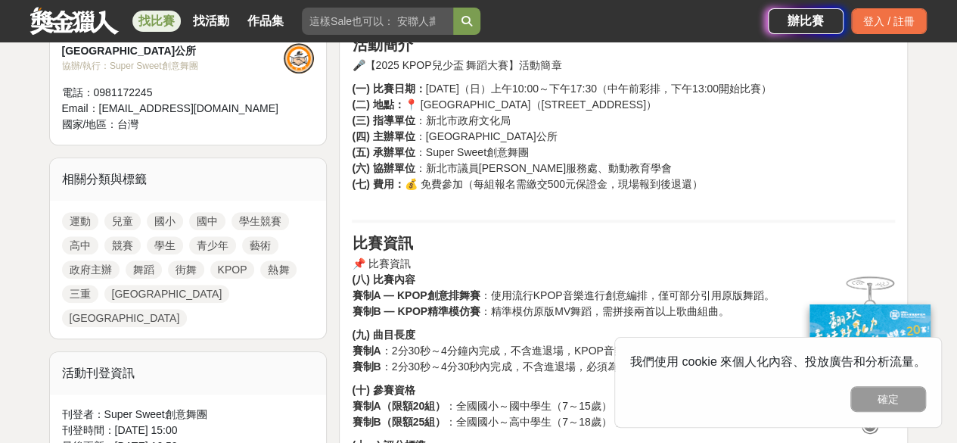
scroll to position [591, 0]
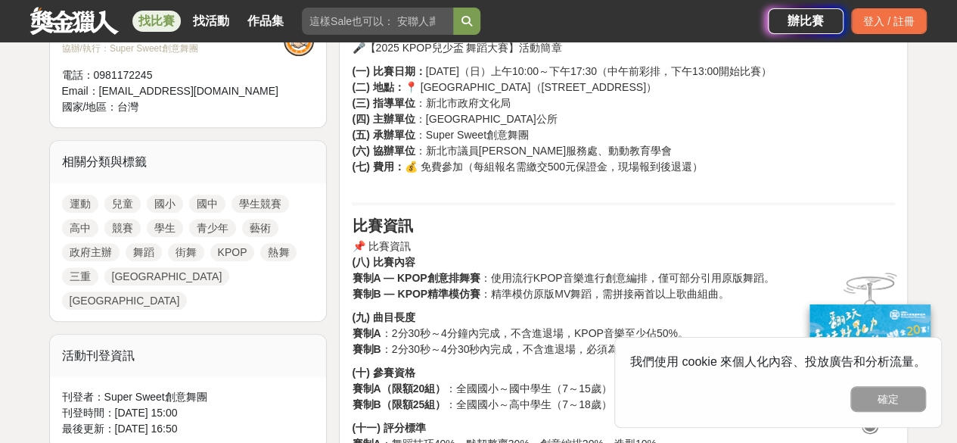
click at [197, 197] on link "國中" at bounding box center [207, 203] width 36 height 18
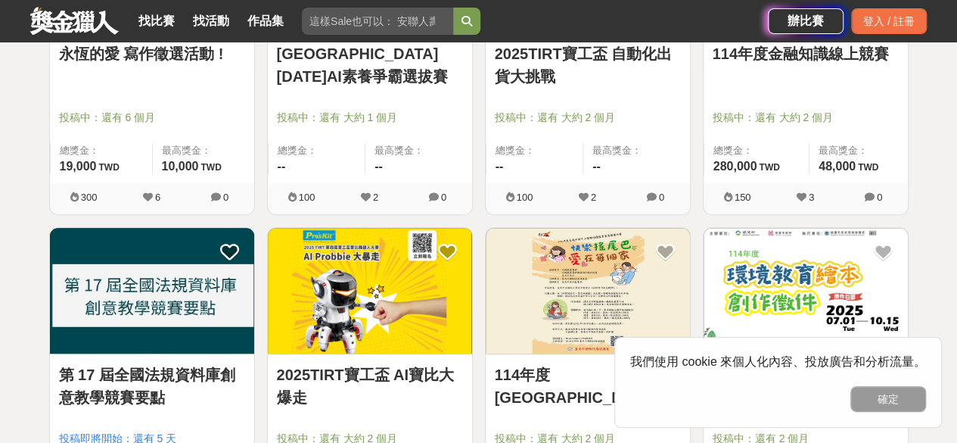
scroll to position [313, 0]
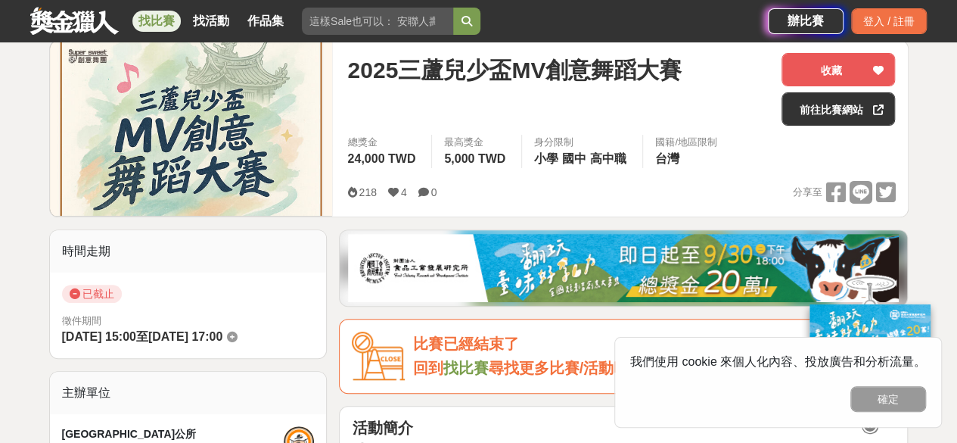
scroll to position [194, 0]
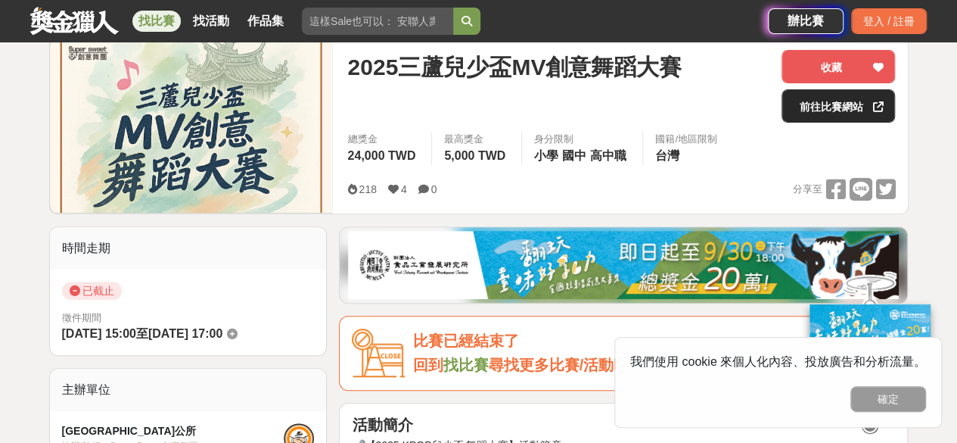
click at [825, 116] on link "前往比賽網站" at bounding box center [837, 105] width 113 height 33
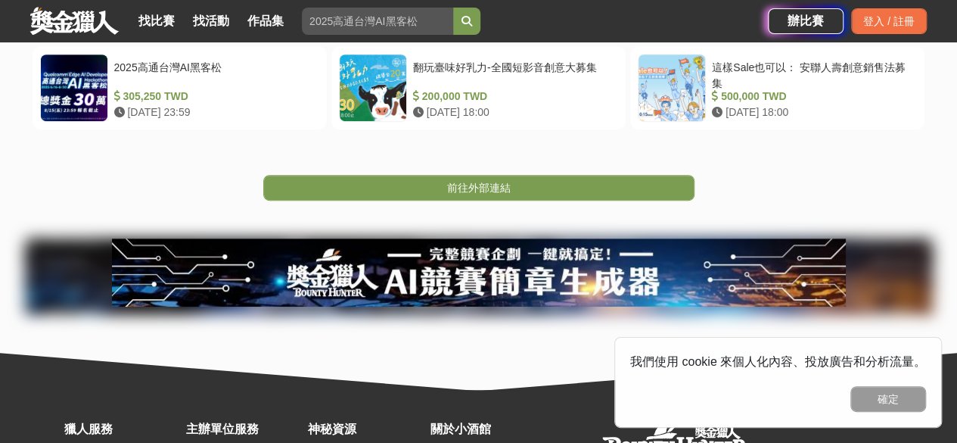
scroll to position [325, 0]
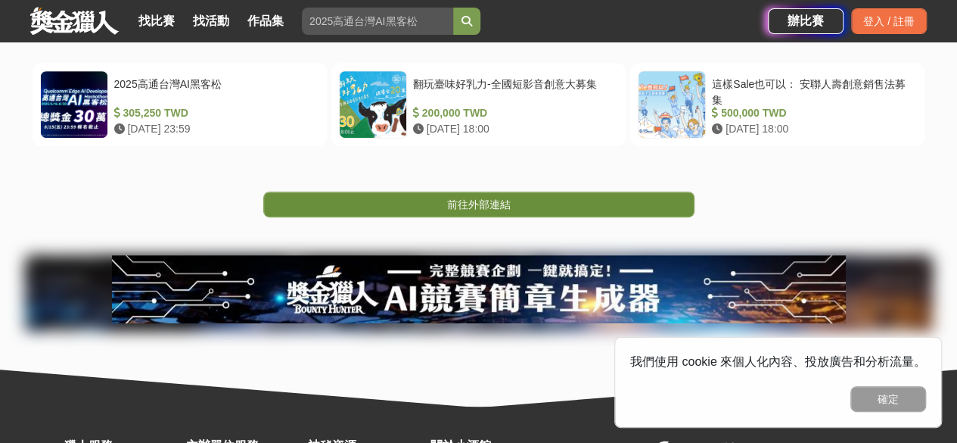
click at [591, 203] on link "前往外部連結" at bounding box center [478, 204] width 431 height 26
